Goal: Information Seeking & Learning: Check status

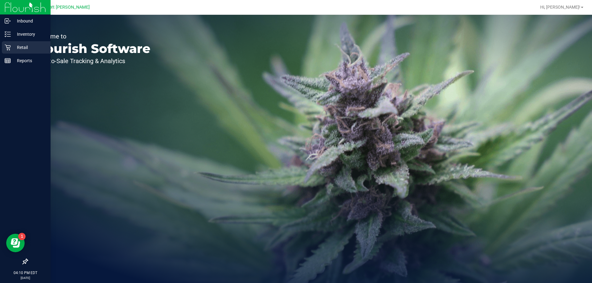
click at [14, 44] on p "Retail" at bounding box center [29, 47] width 37 height 7
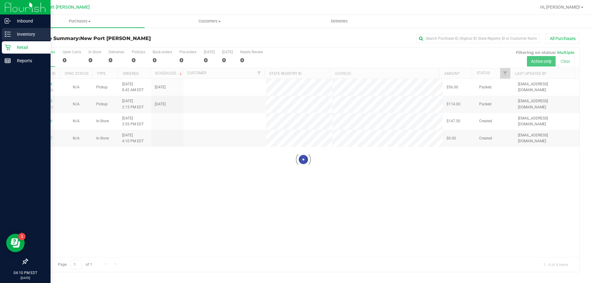
click at [9, 31] on div "Inventory" at bounding box center [26, 34] width 49 height 12
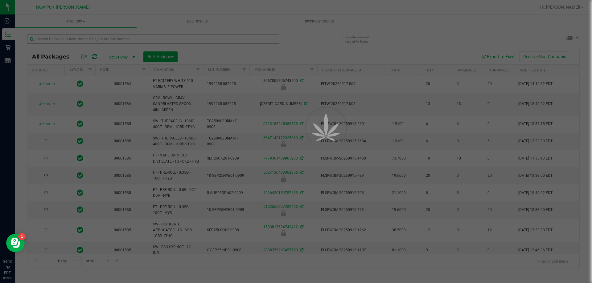
click at [119, 39] on div at bounding box center [296, 141] width 592 height 283
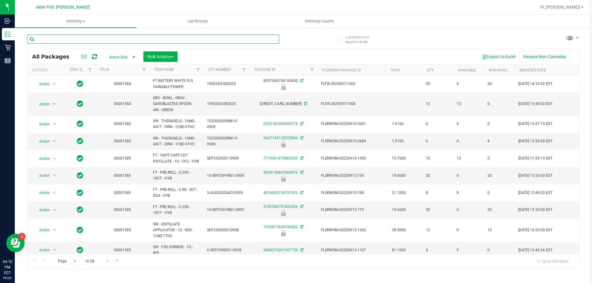
click at [118, 39] on input "text" at bounding box center [153, 39] width 252 height 9
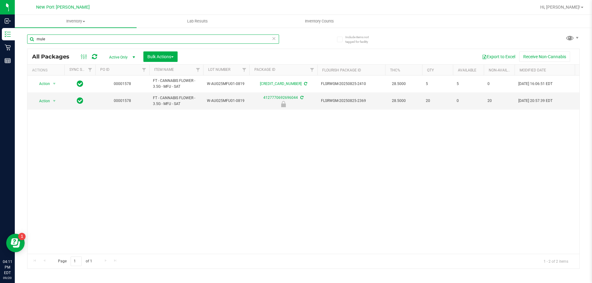
type input "mule"
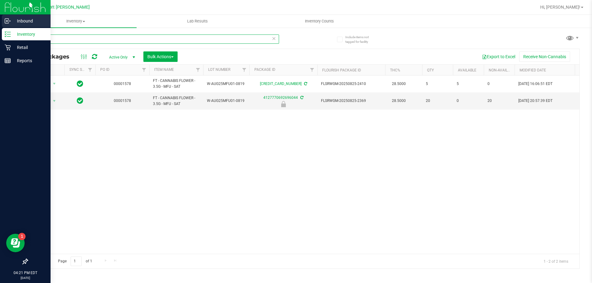
drag, startPoint x: 3, startPoint y: 35, endPoint x: 0, endPoint y: 28, distance: 7.9
click at [0, 29] on div "Inbound Inventory Retail Reports 04:21 PM EDT [DATE] 09/20 New Port [PERSON_NAM…" at bounding box center [296, 141] width 592 height 283
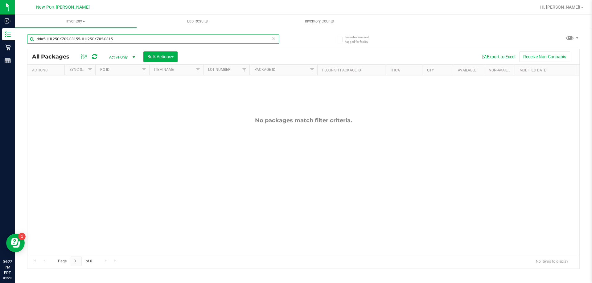
type input "dda5-JUL25CKZ02-08155-JUL25CKZ02-0815"
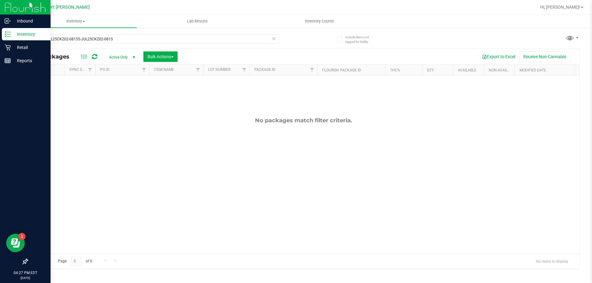
click at [8, 35] on icon at bounding box center [8, 34] width 6 height 6
click at [12, 34] on p "Inventory" at bounding box center [29, 34] width 37 height 7
click at [17, 63] on p "Reports" at bounding box center [29, 60] width 37 height 7
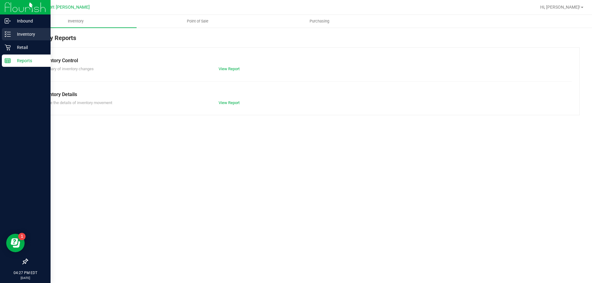
click at [23, 36] on p "Inventory" at bounding box center [29, 34] width 37 height 7
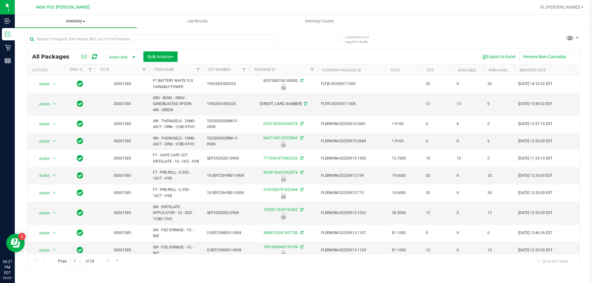
click at [79, 19] on span "Inventory" at bounding box center [76, 21] width 122 height 6
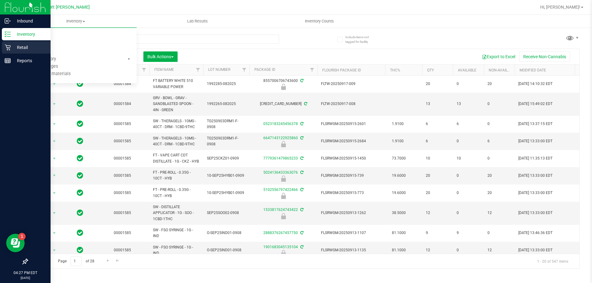
click at [12, 47] on p "Retail" at bounding box center [29, 47] width 37 height 7
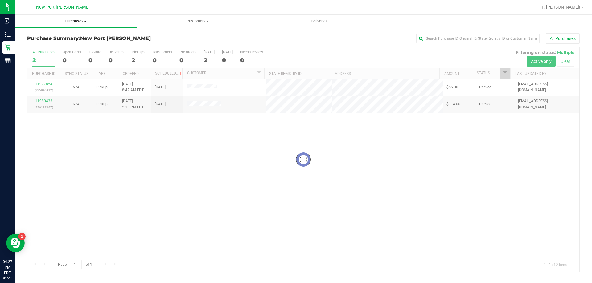
click at [75, 21] on span "Purchases" at bounding box center [76, 21] width 122 height 6
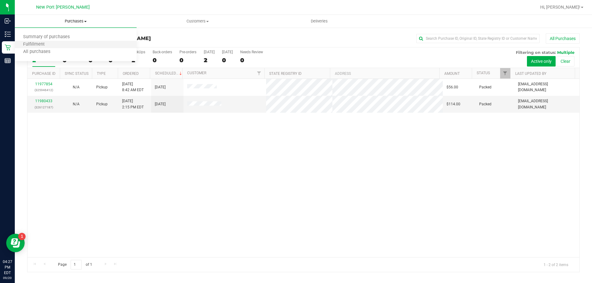
click at [66, 42] on li "Fulfillment" at bounding box center [76, 44] width 122 height 7
